Goal: Task Accomplishment & Management: Manage account settings

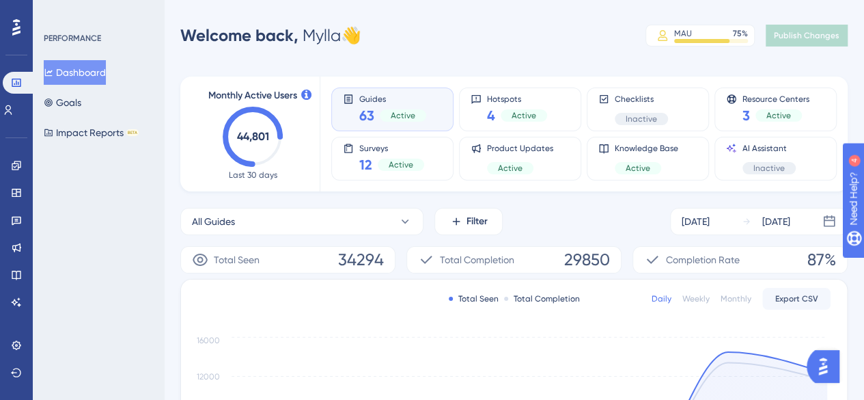
click at [422, 161] on div "Active" at bounding box center [401, 165] width 46 height 12
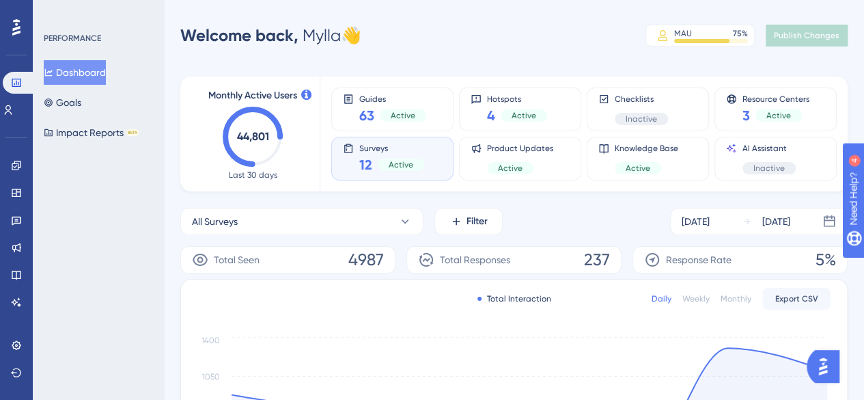
click at [193, 162] on div "Monthly Active Users 44,801 Last 30 days" at bounding box center [253, 134] width 134 height 115
click at [376, 109] on div "63 Active" at bounding box center [392, 115] width 67 height 19
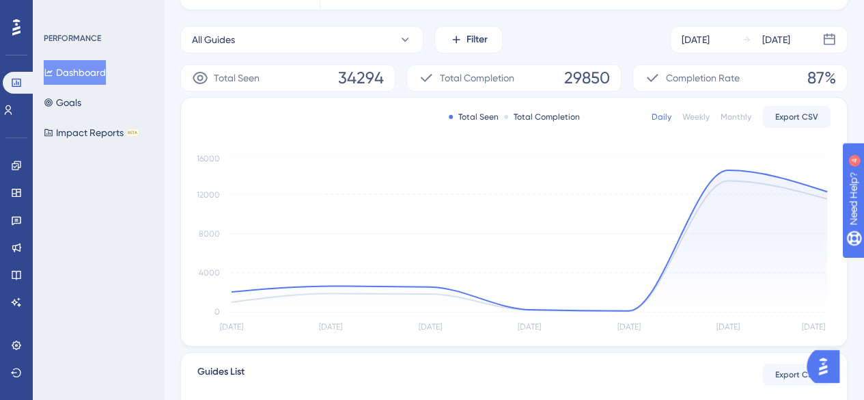
scroll to position [7, 0]
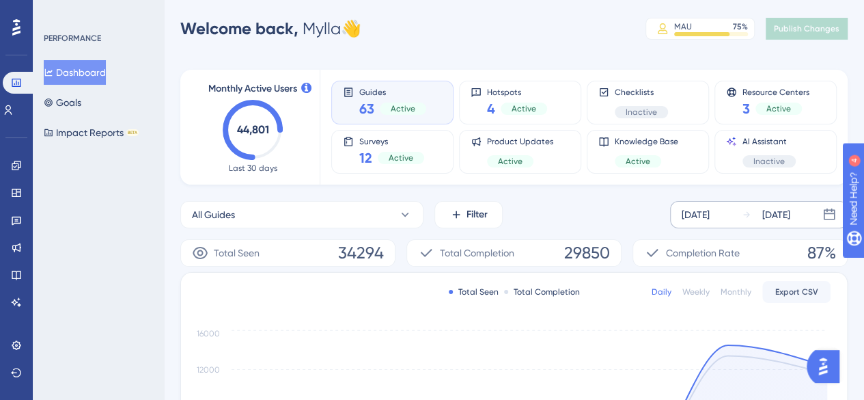
click at [710, 210] on div "[DATE]" at bounding box center [696, 214] width 28 height 16
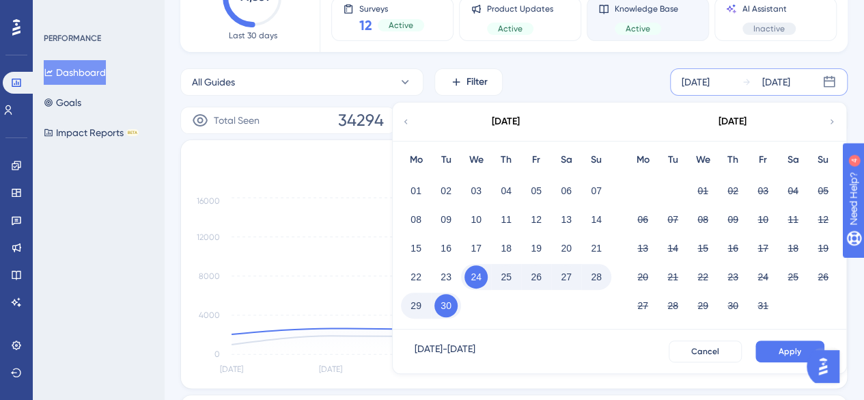
scroll to position [143, 0]
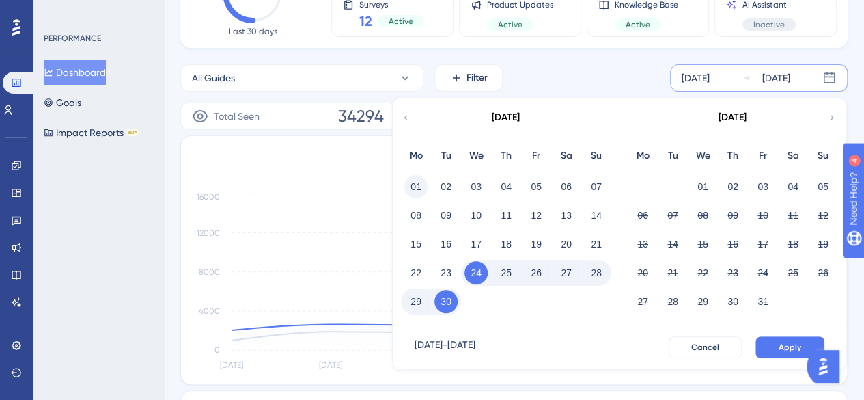
click at [416, 189] on button "01" at bounding box center [415, 186] width 23 height 23
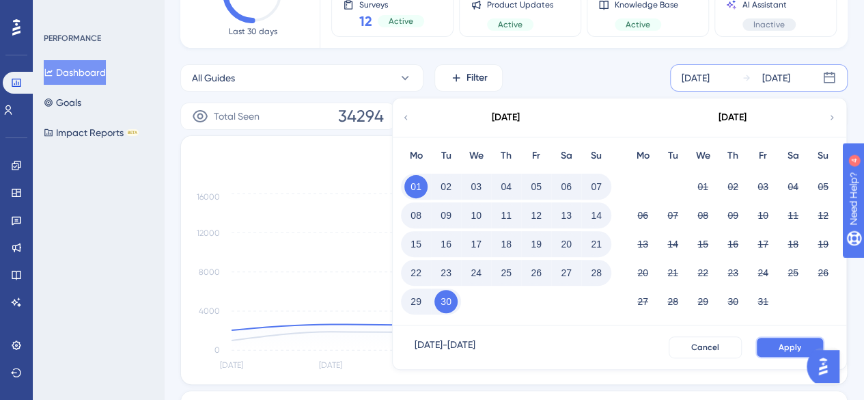
click at [786, 345] on span "Apply" at bounding box center [790, 347] width 23 height 11
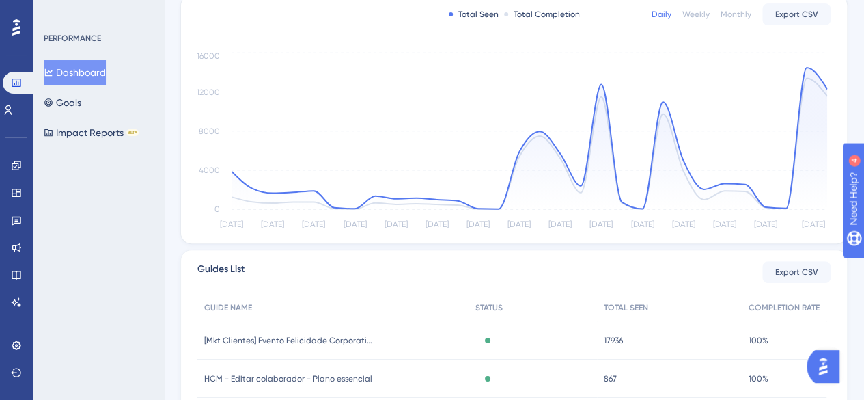
scroll to position [485, 0]
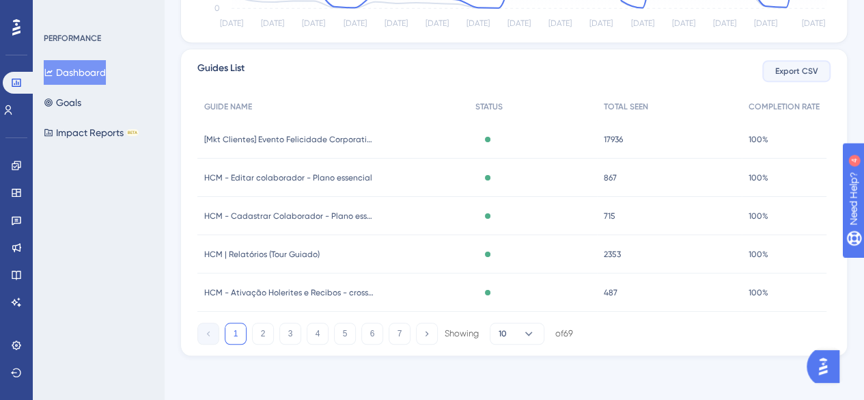
click at [799, 64] on button "Export CSV" at bounding box center [796, 71] width 68 height 22
click at [336, 136] on span "[Mkt Clientes] Evento Felicidade Corporativa - Banner - Home" at bounding box center [289, 139] width 171 height 11
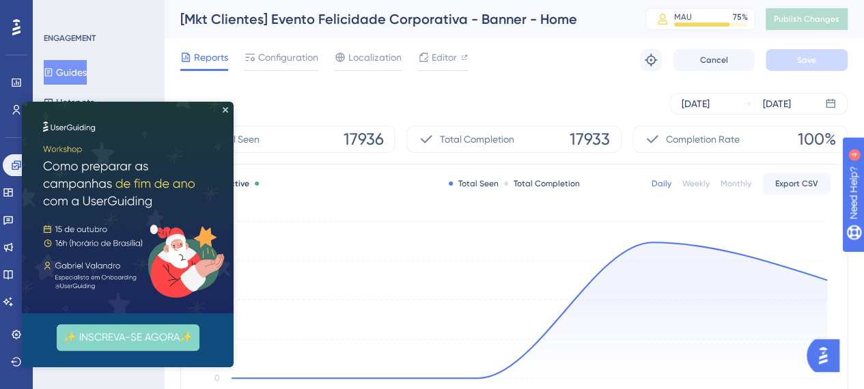
click at [183, 340] on button "✨ INSCREVA-SE AGORA✨" at bounding box center [128, 338] width 143 height 27
click at [225, 107] on icon "Close Preview" at bounding box center [225, 109] width 5 height 5
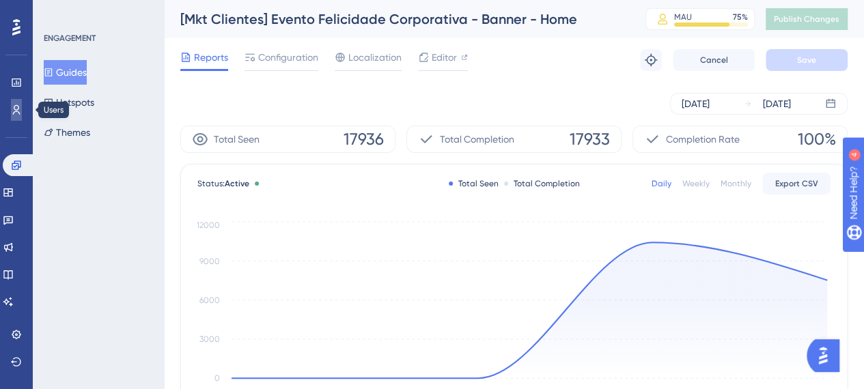
click at [17, 119] on link at bounding box center [16, 110] width 11 height 22
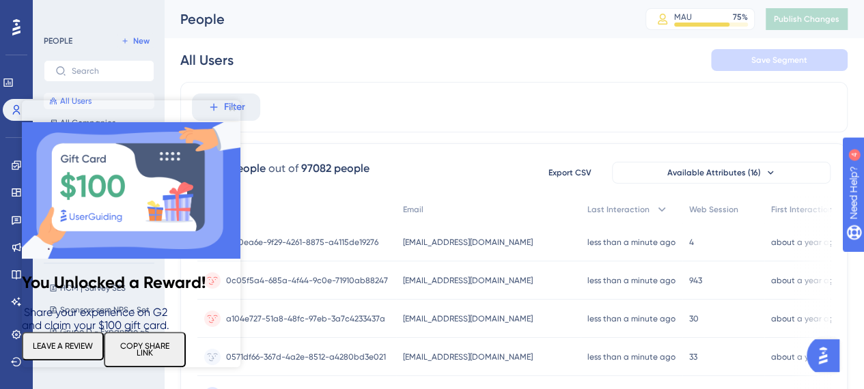
click at [234, 108] on icon "Close Preview" at bounding box center [232, 108] width 5 height 5
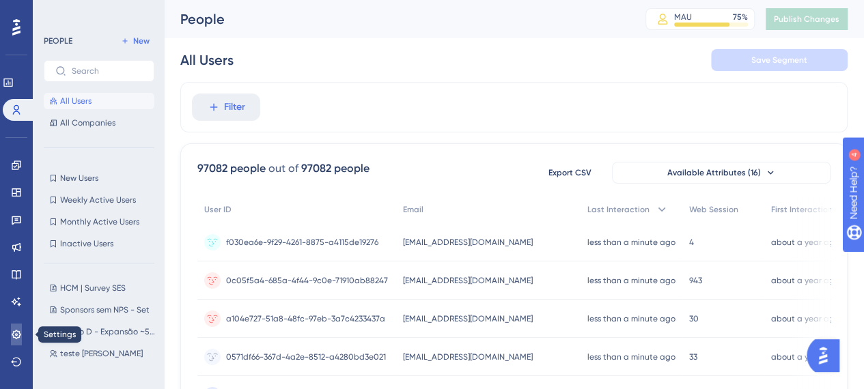
click at [16, 331] on icon at bounding box center [16, 334] width 9 height 9
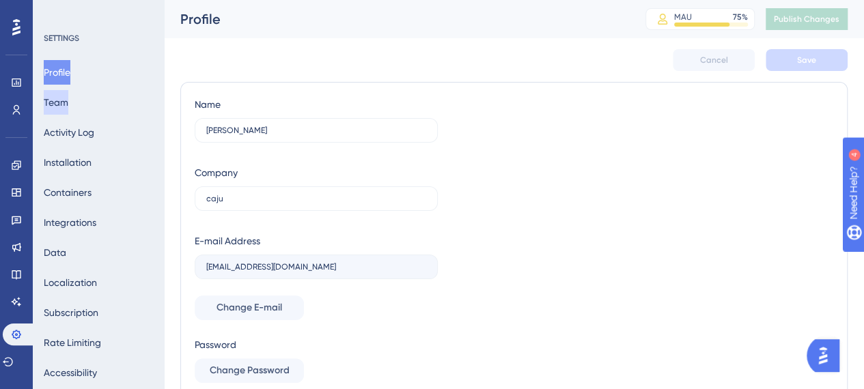
click at [68, 99] on button "Team" at bounding box center [56, 102] width 25 height 25
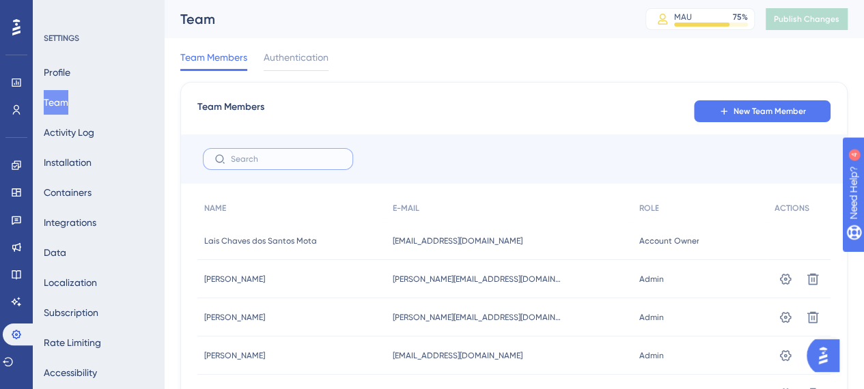
click at [328, 160] on input "text" at bounding box center [286, 159] width 111 height 10
click at [264, 160] on input "text" at bounding box center [286, 159] width 111 height 10
click at [746, 111] on span "New Team Member" at bounding box center [770, 111] width 72 height 11
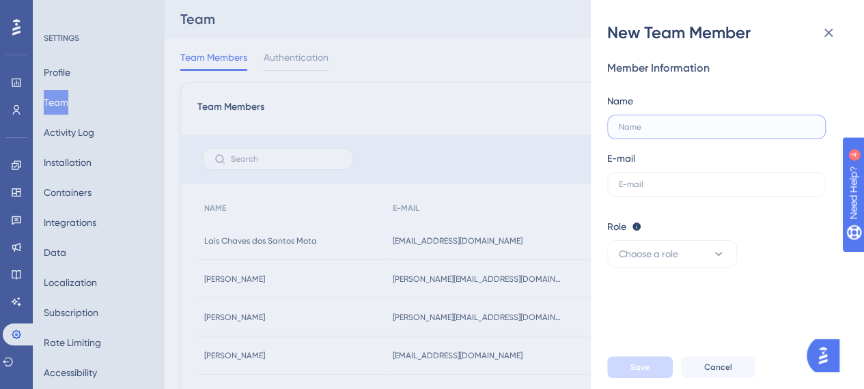
click at [670, 129] on input "text" at bounding box center [716, 127] width 195 height 10
type input "[PERSON_NAME]"
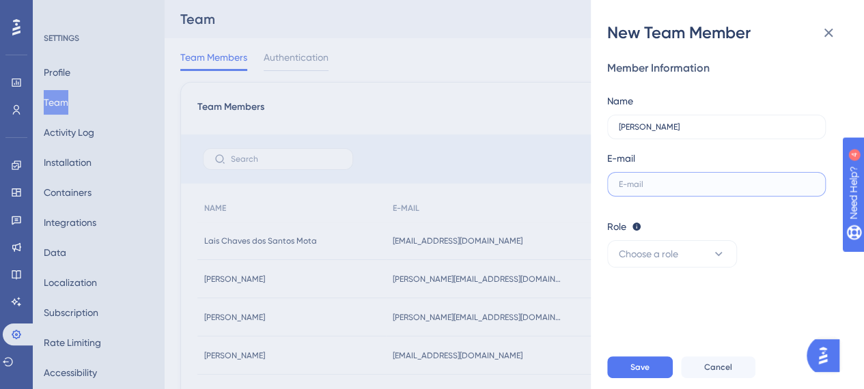
click at [674, 182] on input "text" at bounding box center [716, 185] width 195 height 10
click at [668, 191] on label at bounding box center [716, 184] width 219 height 25
click at [668, 189] on input "text" at bounding box center [716, 185] width 195 height 10
paste input "[EMAIL_ADDRESS][DOMAIN_NAME]"
type input "[EMAIL_ADDRESS][DOMAIN_NAME]"
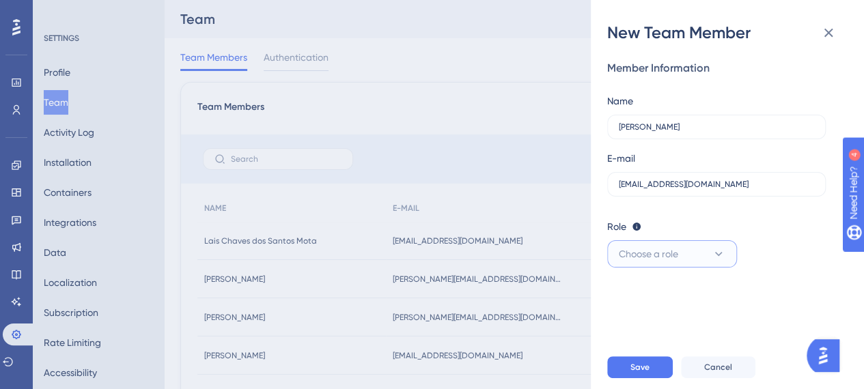
click at [693, 248] on button "Choose a role" at bounding box center [672, 254] width 130 height 27
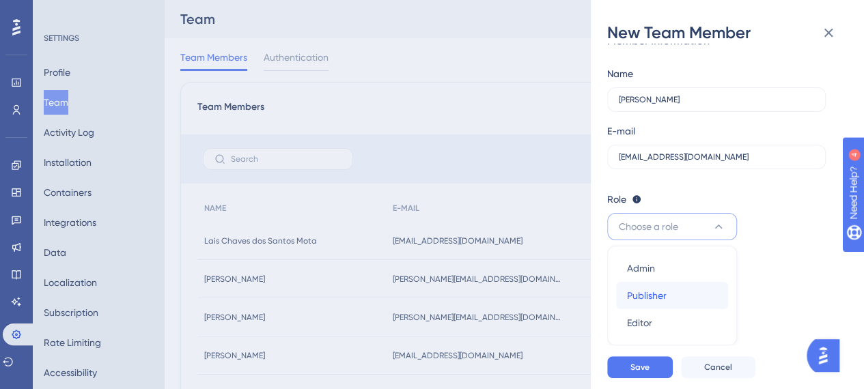
click at [676, 297] on div "Publisher Publisher" at bounding box center [672, 295] width 90 height 27
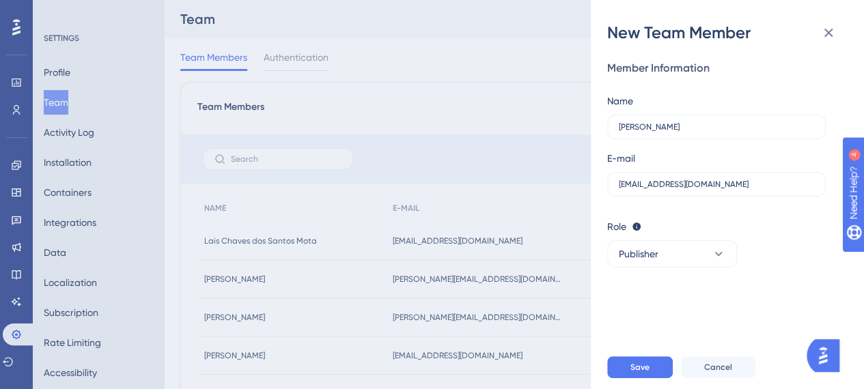
scroll to position [0, 0]
click at [782, 232] on div "Role Editor: Create & edit materials Publisher: Editor + Publish changes Admin:…" at bounding box center [722, 227] width 230 height 16
click at [685, 265] on button "Publisher" at bounding box center [672, 254] width 130 height 27
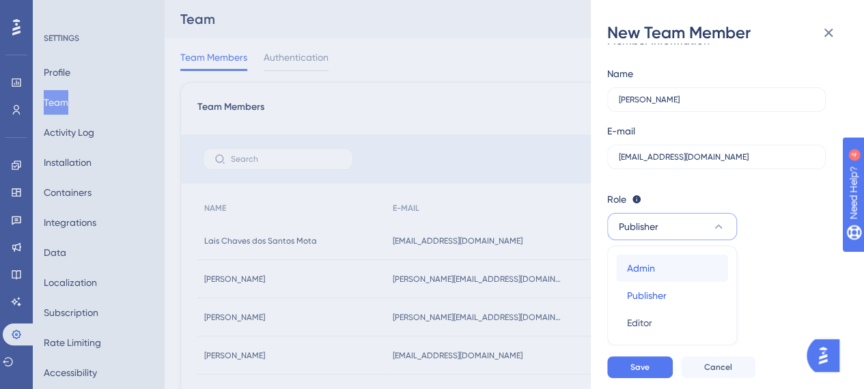
click at [677, 264] on div "Admin Admin" at bounding box center [672, 268] width 90 height 27
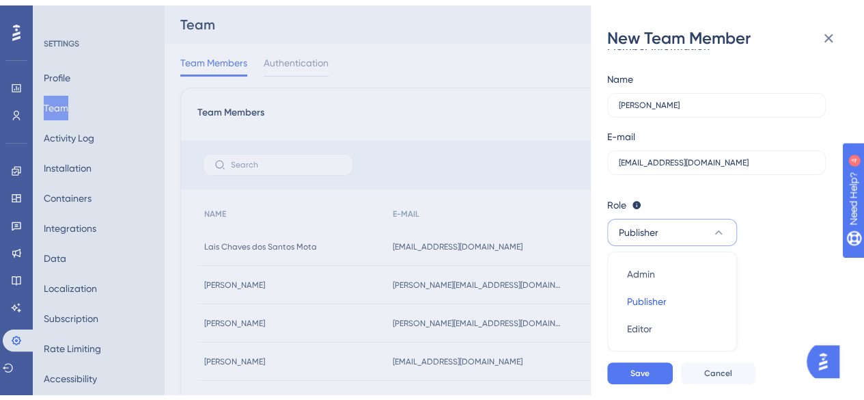
scroll to position [0, 0]
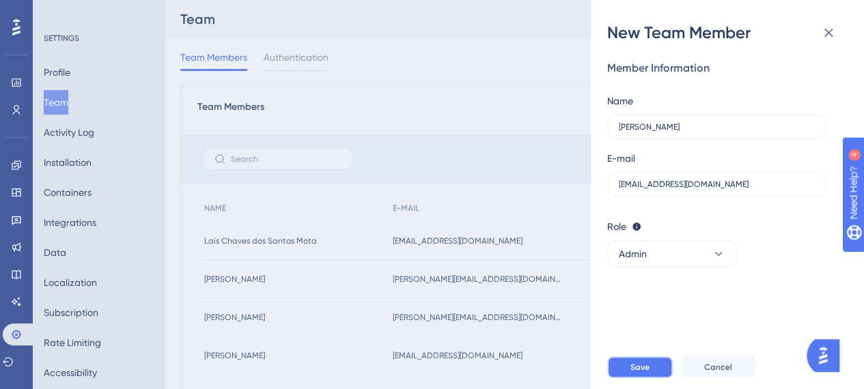
click at [649, 373] on span "Save" at bounding box center [640, 367] width 19 height 11
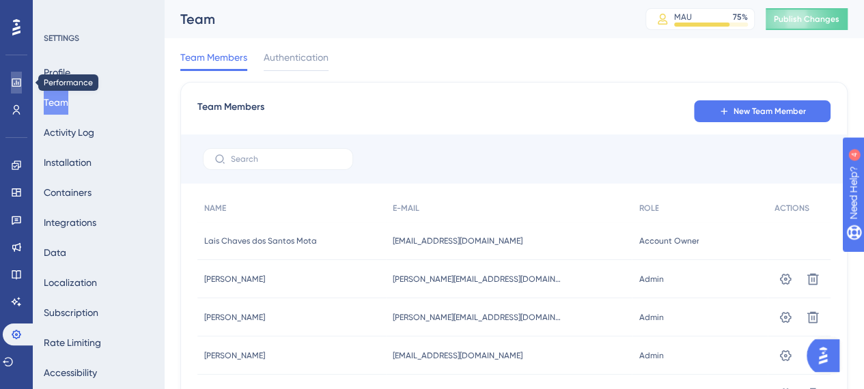
click at [12, 81] on icon at bounding box center [16, 83] width 9 height 8
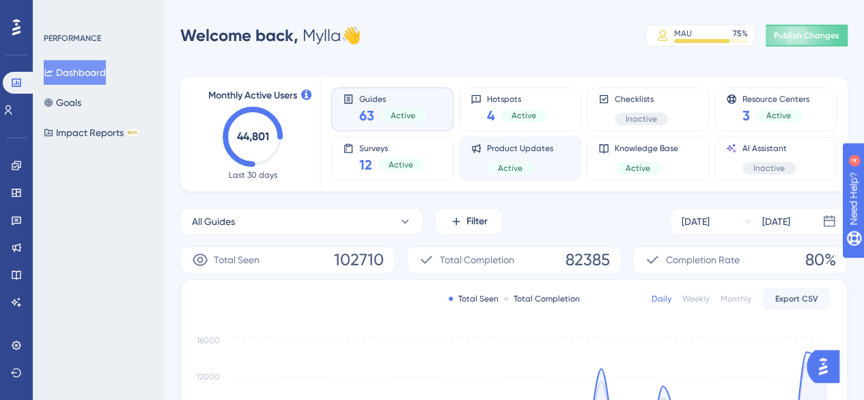
click at [519, 156] on div "Product Updates Active" at bounding box center [520, 158] width 66 height 31
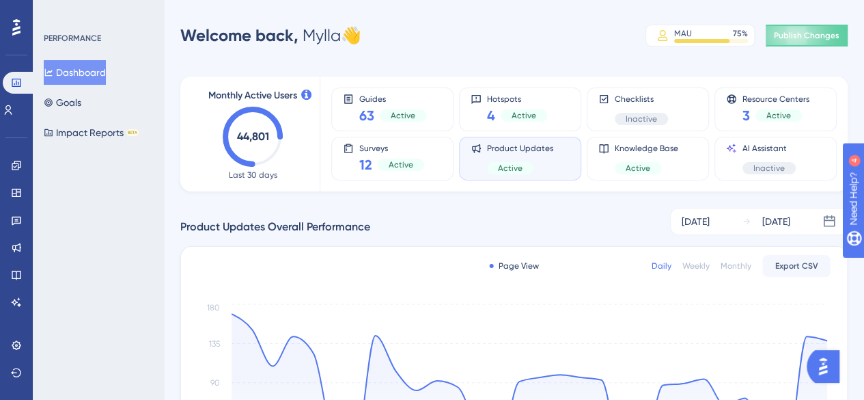
click at [496, 35] on div "Welcome back, Mylla 👋 MAU 75 % Click to see add-on and upgrade options Publish …" at bounding box center [514, 35] width 668 height 27
